Goal: Transaction & Acquisition: Purchase product/service

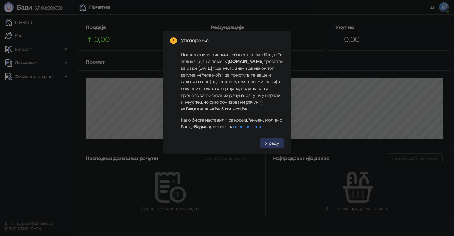
click at [278, 143] on span "У реду" at bounding box center [272, 144] width 14 height 6
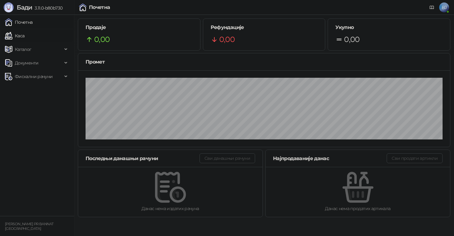
click at [24, 35] on link "Каса" at bounding box center [14, 36] width 19 height 12
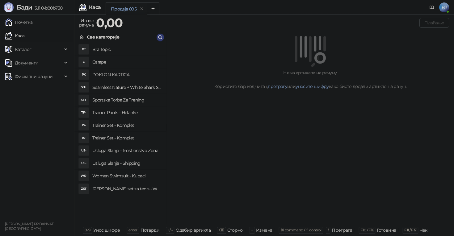
click at [126, 125] on h4 "Trainer Set - Komplet" at bounding box center [126, 125] width 69 height 10
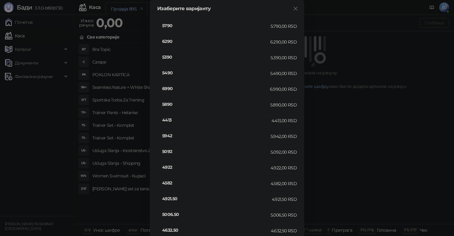
click at [171, 88] on h4 "6990" at bounding box center [216, 88] width 108 height 7
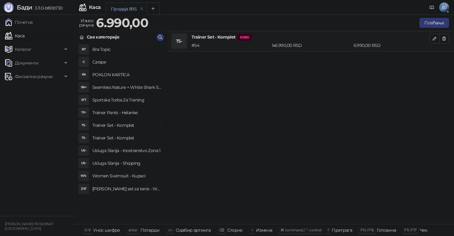
click at [135, 162] on h4 "Usluga Slanja - Shipping" at bounding box center [126, 163] width 69 height 10
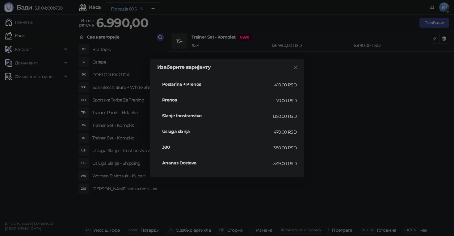
click at [194, 87] on h4 "Postarina + Prenos" at bounding box center [218, 84] width 112 height 7
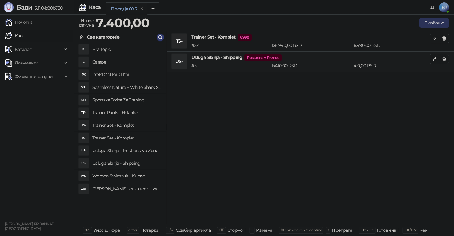
click at [435, 25] on button "Плаћање" at bounding box center [434, 23] width 30 height 10
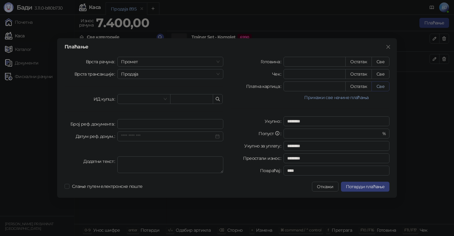
click at [384, 87] on button "Све" at bounding box center [380, 87] width 18 height 10
type input "****"
click at [366, 188] on span "Потврди плаћање" at bounding box center [365, 187] width 39 height 6
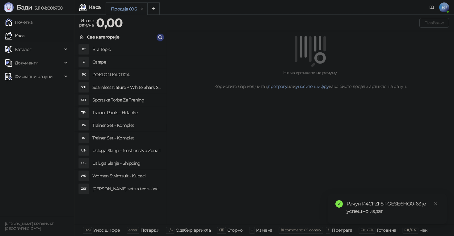
click at [130, 164] on h4 "Usluga Slanja - Shipping" at bounding box center [126, 163] width 69 height 10
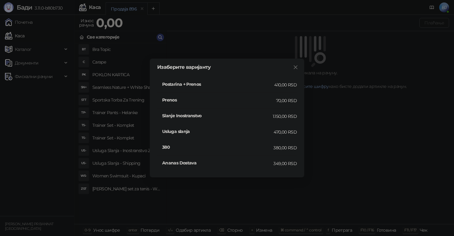
click at [187, 85] on h4 "Postarina + Prenos" at bounding box center [218, 84] width 112 height 7
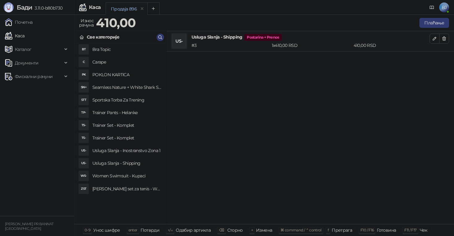
click at [122, 124] on h4 "Trainer Set - Komplet" at bounding box center [126, 125] width 69 height 10
click at [114, 137] on h4 "Trainer Set - Komplet" at bounding box center [126, 138] width 69 height 10
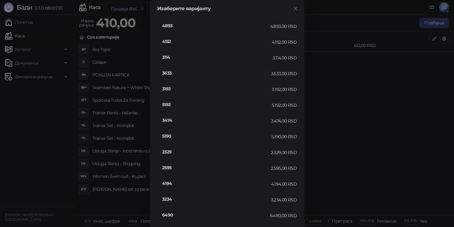
click at [166, 120] on h4 "3474" at bounding box center [216, 120] width 109 height 7
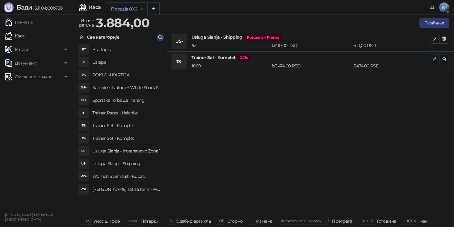
click at [436, 58] on icon "button" at bounding box center [434, 59] width 5 height 5
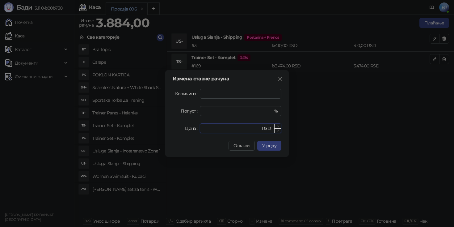
click at [231, 131] on input "****" at bounding box center [231, 128] width 57 height 9
type input "****"
click at [267, 148] on button "У реду" at bounding box center [269, 146] width 24 height 10
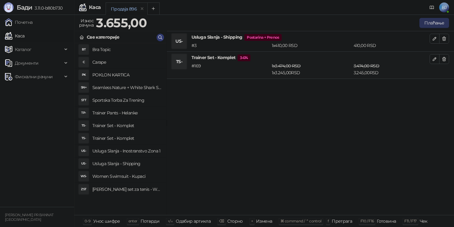
click at [437, 21] on button "Плаћање" at bounding box center [434, 23] width 30 height 10
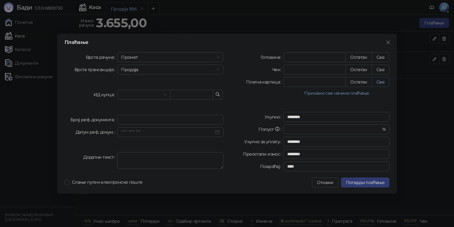
click at [382, 81] on button "Све" at bounding box center [380, 82] width 18 height 10
type input "****"
click at [359, 184] on span "Потврди плаћање" at bounding box center [365, 182] width 39 height 6
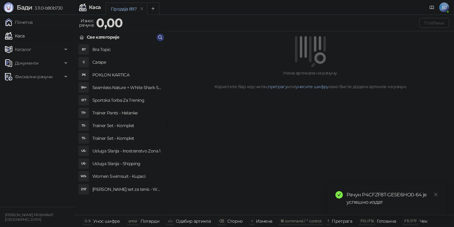
click at [269, 128] on div "Нема артикала на рачуну. Користите бар код читач, претрагу или унесите шифру ка…" at bounding box center [310, 123] width 287 height 184
